Goal: Navigation & Orientation: Find specific page/section

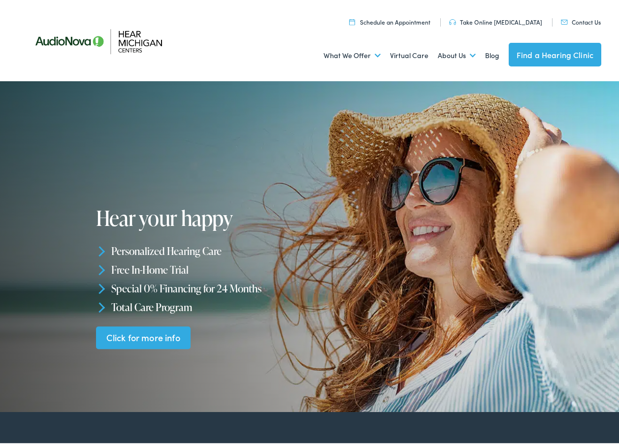
click at [532, 54] on link "Find a Hearing Clinic" at bounding box center [554, 52] width 93 height 24
click at [544, 54] on link "Find a Hearing Clinic" at bounding box center [554, 52] width 93 height 24
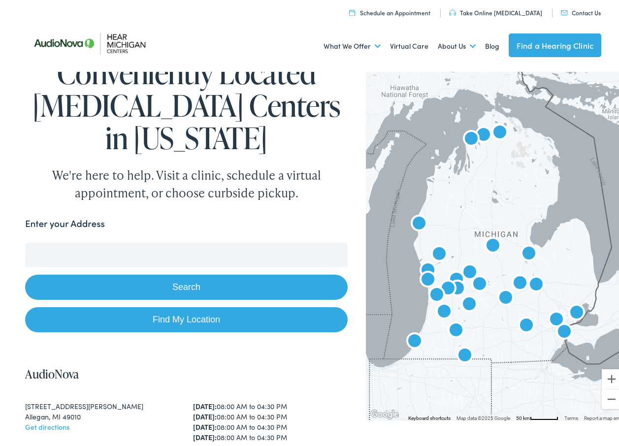
click at [34, 251] on input "Enter your Address" at bounding box center [186, 252] width 322 height 25
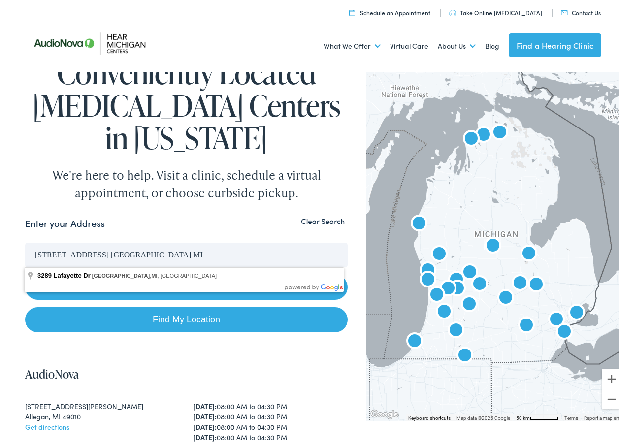
click at [166, 317] on link "Find My Location" at bounding box center [186, 317] width 322 height 25
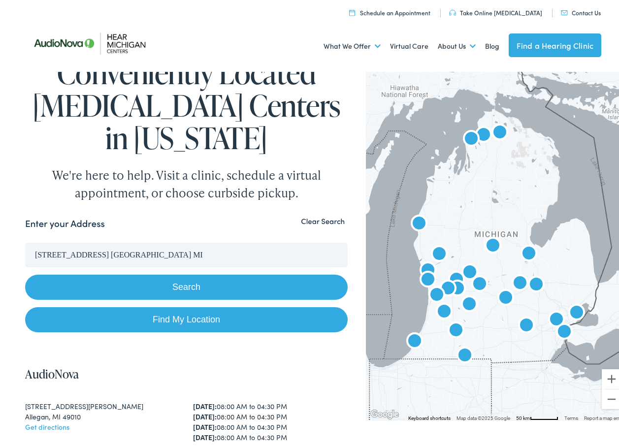
type input "Trenton, Michigan"
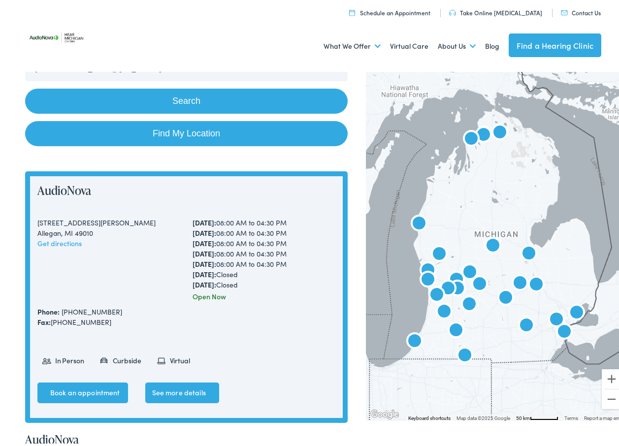
scroll to position [248, 0]
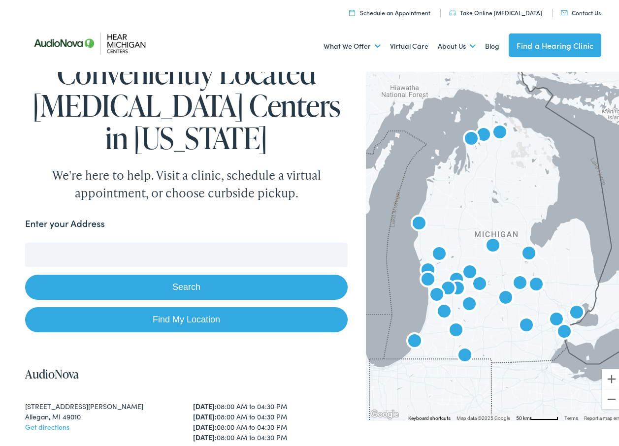
click at [30, 254] on input "Enter your Address" at bounding box center [186, 252] width 322 height 25
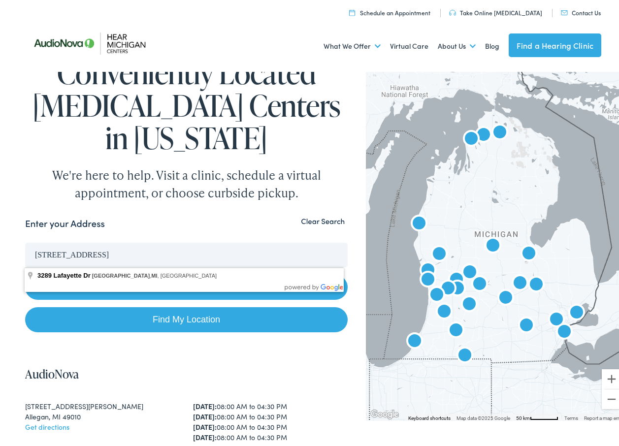
type input "[STREET_ADDRESS]"
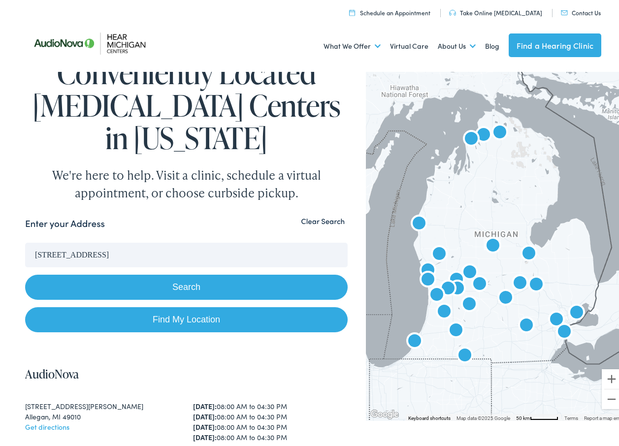
click at [194, 283] on button "Search" at bounding box center [186, 284] width 322 height 25
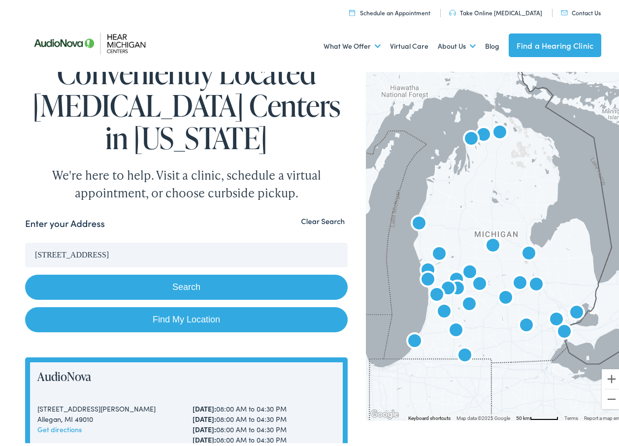
click at [184, 285] on button "Search" at bounding box center [186, 284] width 322 height 25
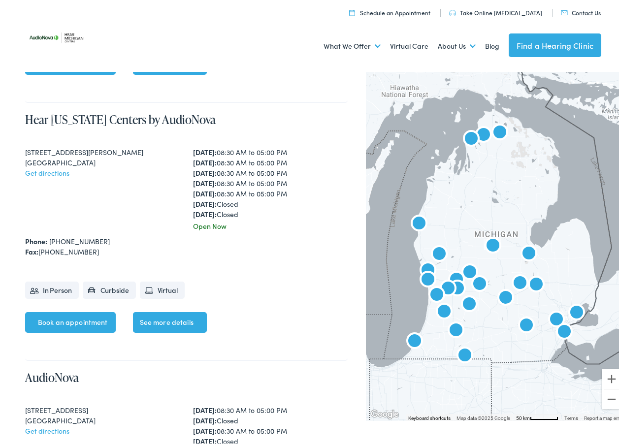
scroll to position [1066, 0]
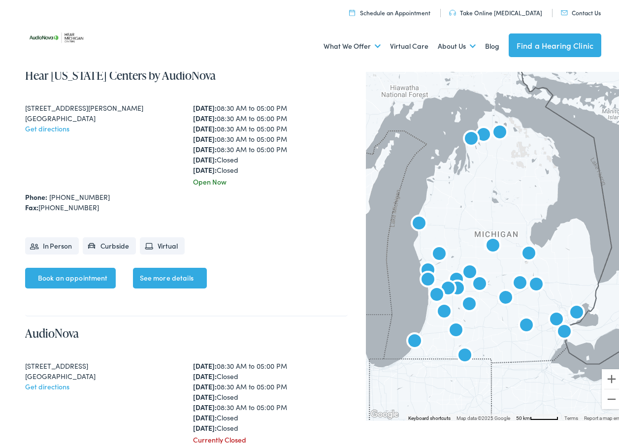
drag, startPoint x: 625, startPoint y: 93, endPoint x: 607, endPoint y: 60, distance: 38.1
click at [607, 60] on div "Menu Close Schedule an Appointment Take Online [MEDICAL_DATA] Contact Us Find a…" at bounding box center [313, 34] width 626 height 69
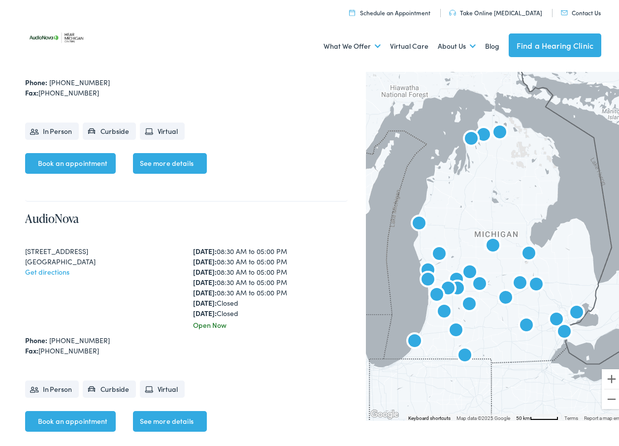
scroll to position [3518, 0]
